Goal: Task Accomplishment & Management: Manage account settings

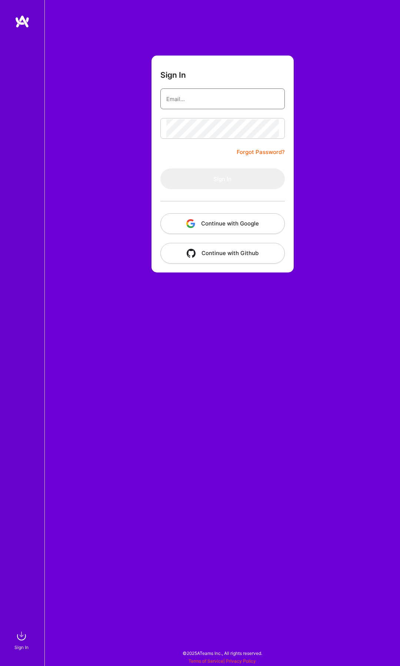
type input "[PERSON_NAME][EMAIL_ADDRESS][DOMAIN_NAME]"
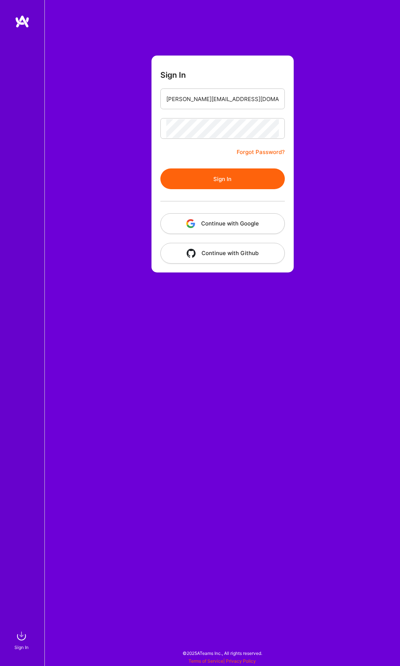
click at [233, 171] on button "Sign In" at bounding box center [222, 178] width 124 height 21
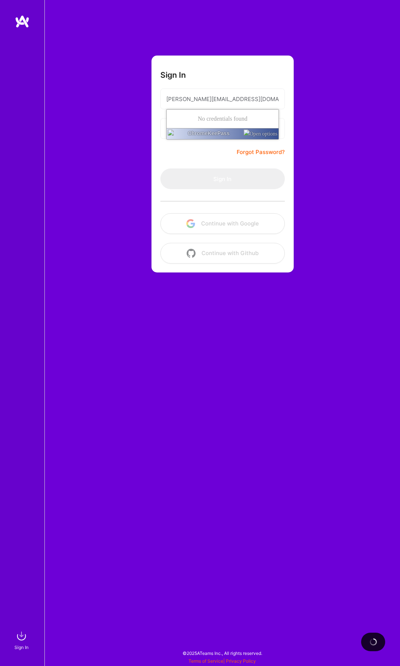
click at [307, 132] on div "Sign In [PERSON_NAME][EMAIL_ADDRESS][DOMAIN_NAME] Forgot Password? Sign In Cont…" at bounding box center [221, 333] width 355 height 666
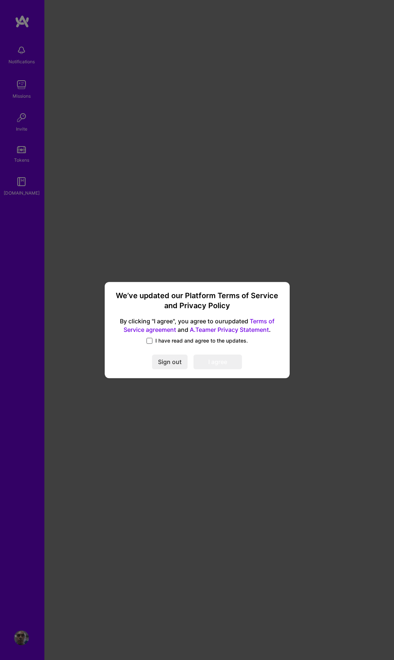
click at [150, 340] on span at bounding box center [150, 341] width 6 height 6
click at [0, 0] on input "I have read and agree to the updates." at bounding box center [0, 0] width 0 height 0
click at [208, 364] on button "I agree" at bounding box center [218, 361] width 48 height 15
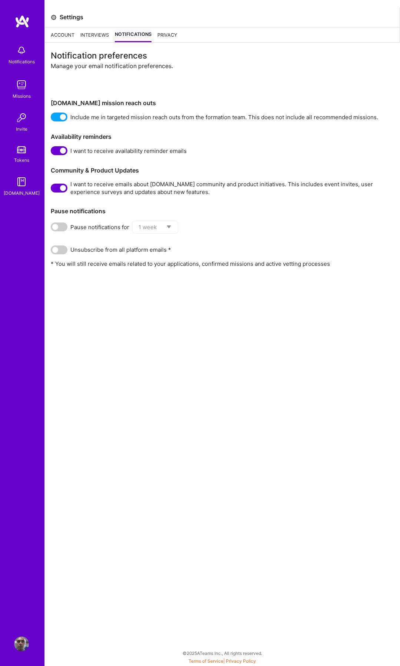
click at [94, 23] on div "Settings" at bounding box center [222, 17] width 354 height 20
